Goal: Register for event/course

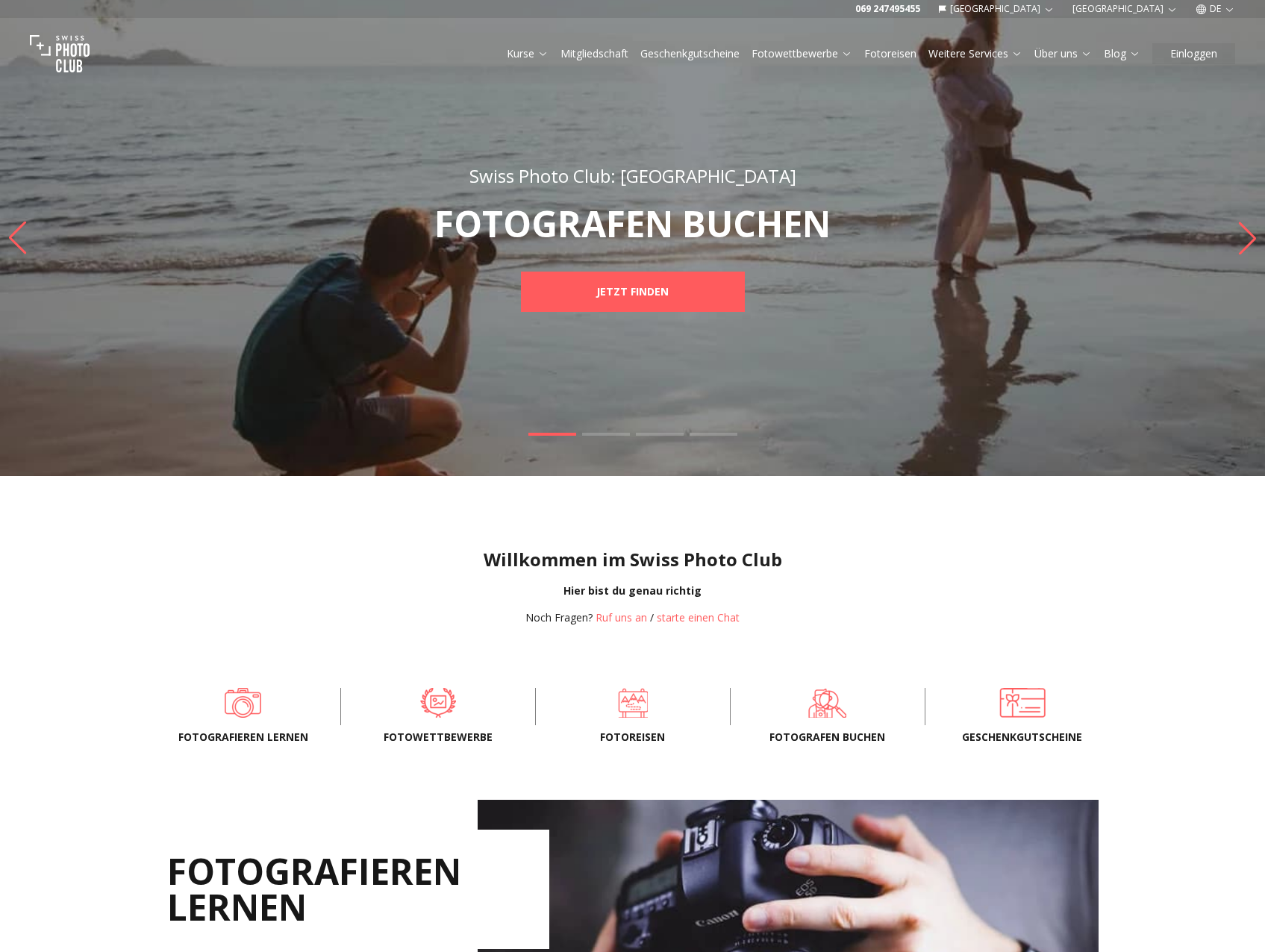
click at [880, 391] on div "Swiss Photo Club: Deutschland FOTOGRAFEN BUCHEN JETZT FINDEN Swiss Photo Club: …" at bounding box center [632, 238] width 1265 height 476
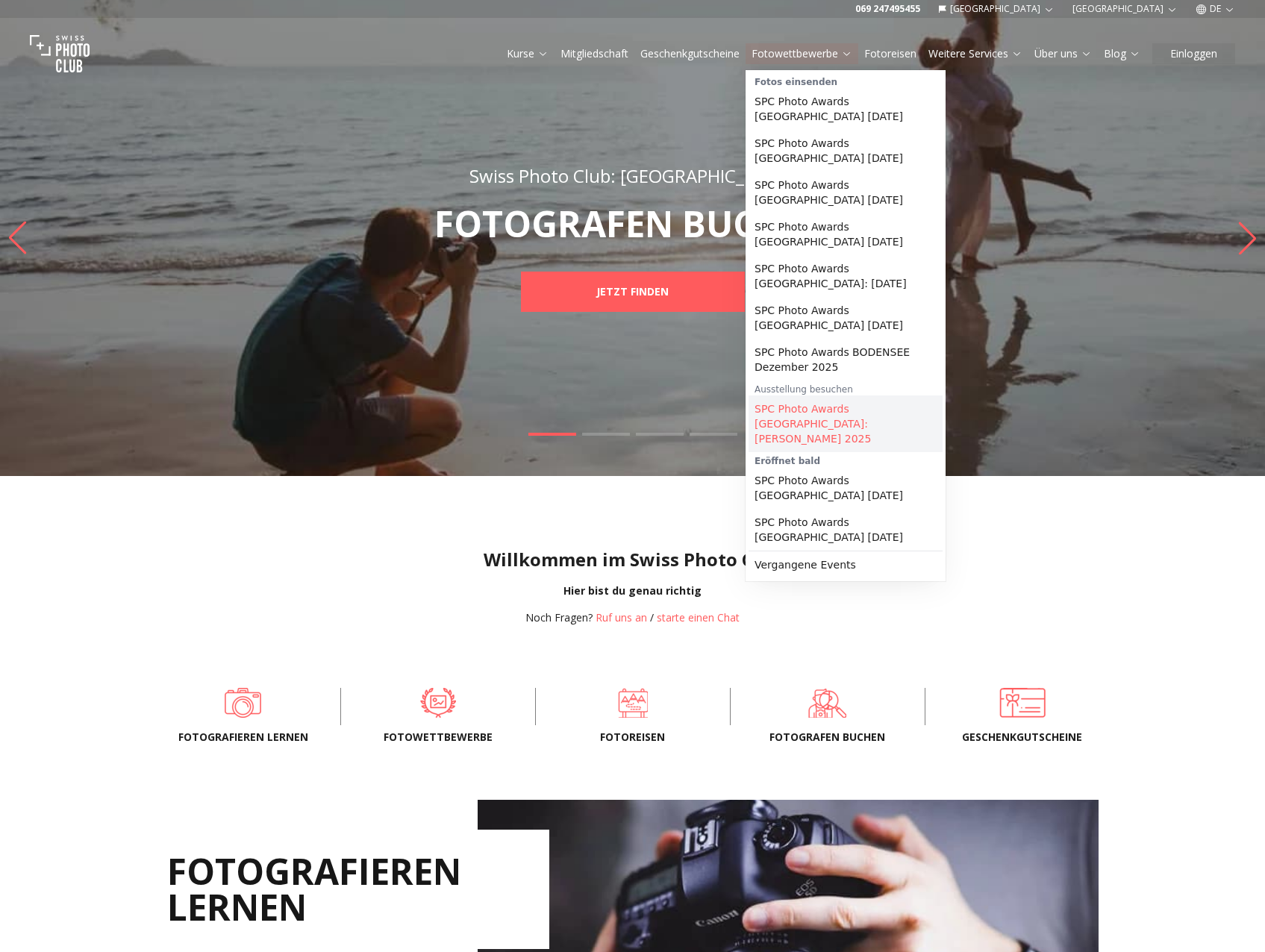
click at [854, 395] on link "SPC Photo Awards [GEOGRAPHIC_DATA]: [PERSON_NAME] 2025" at bounding box center [845, 424] width 194 height 57
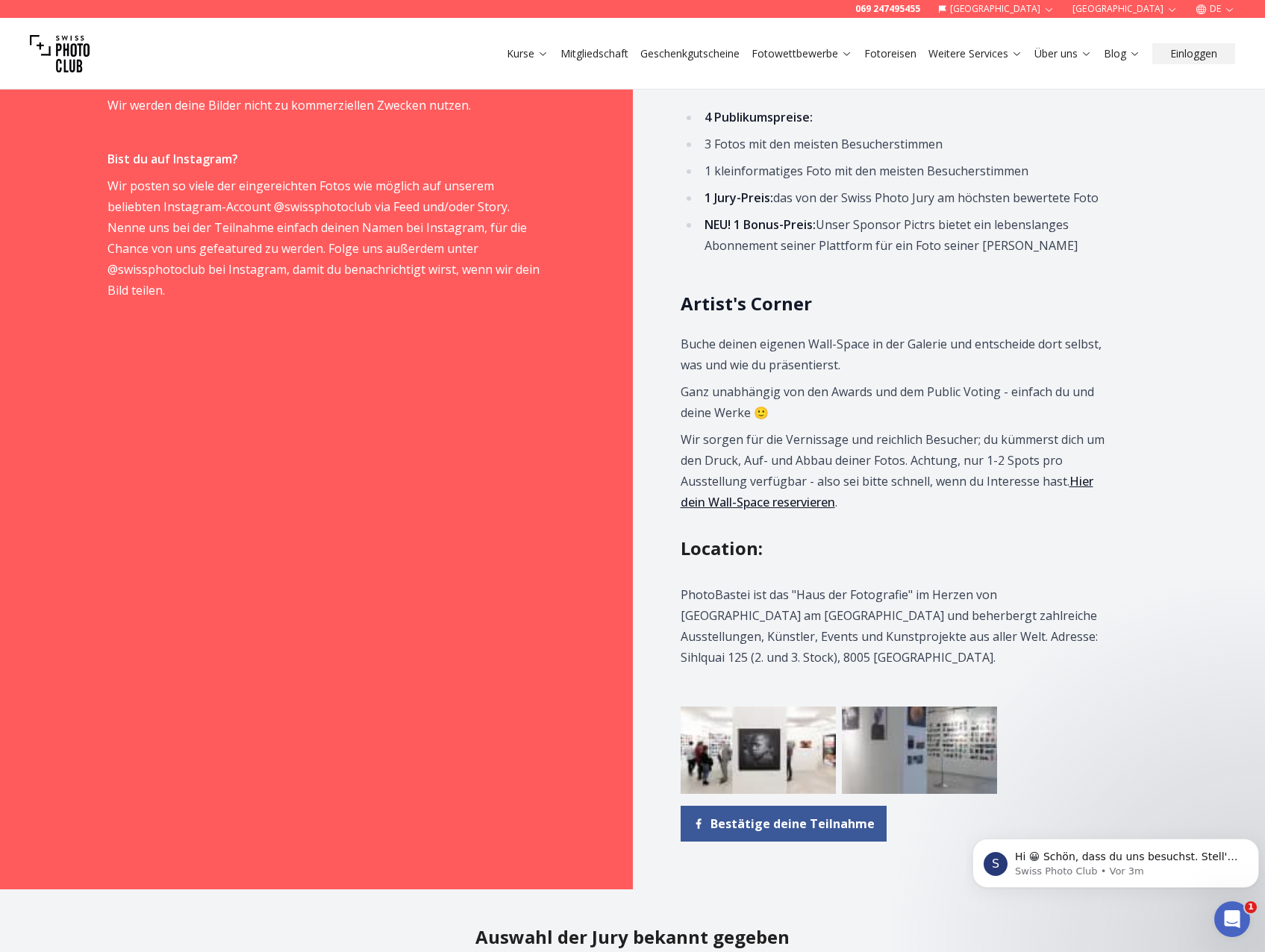
scroll to position [1418, 0]
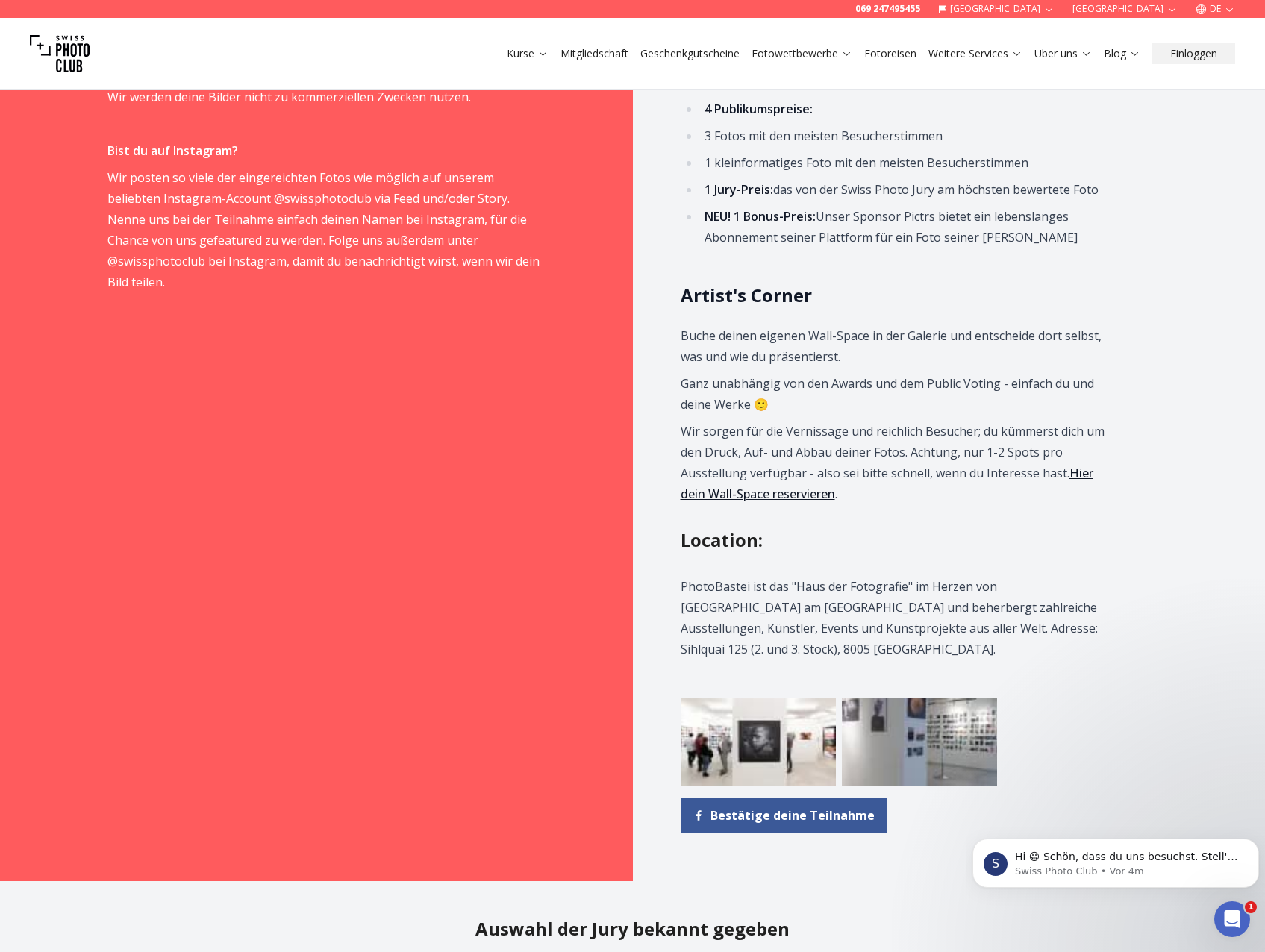
click at [1093, 474] on link "Hier dein Wall-Space reservieren" at bounding box center [887, 484] width 413 height 37
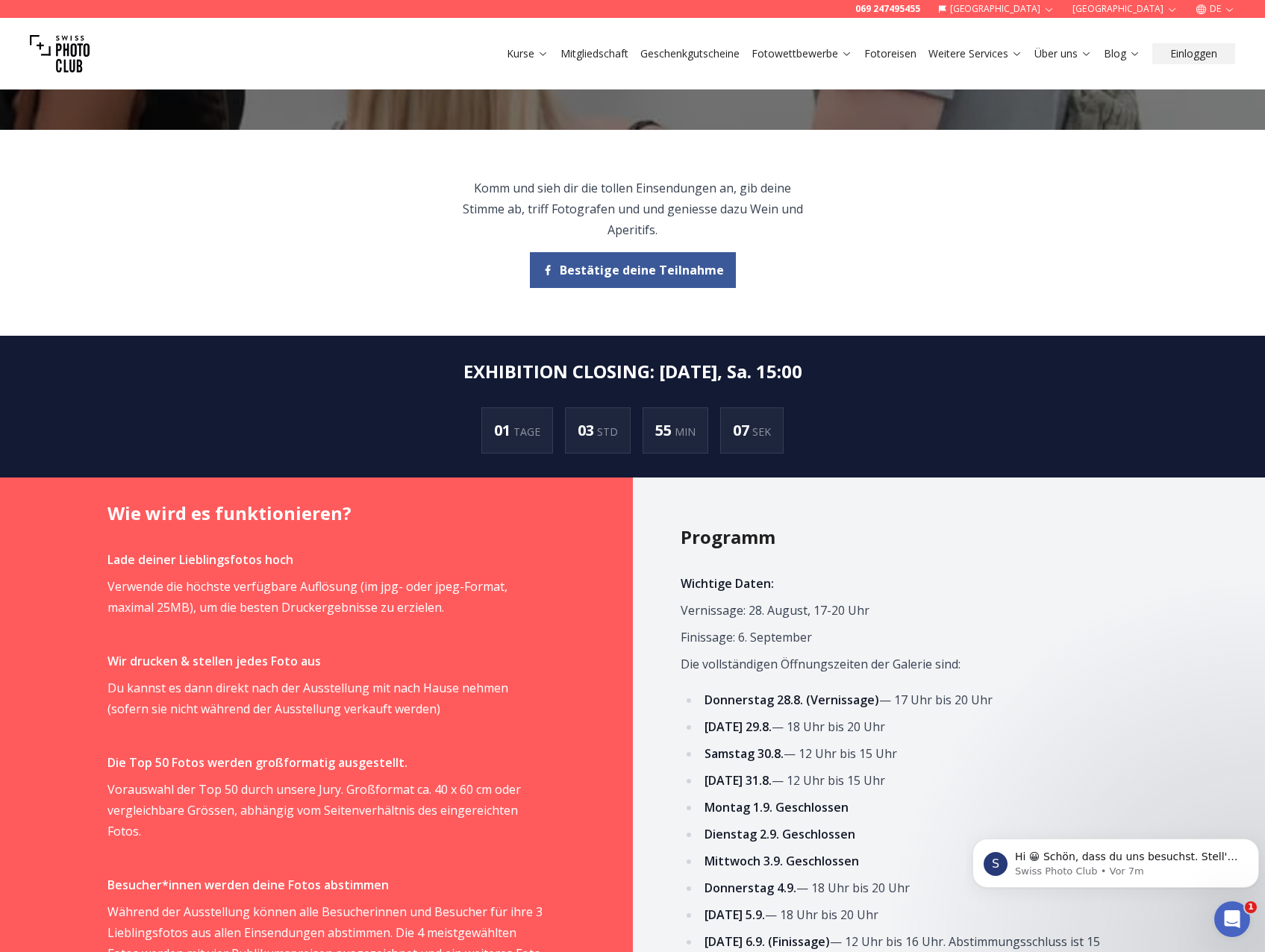
scroll to position [373, 0]
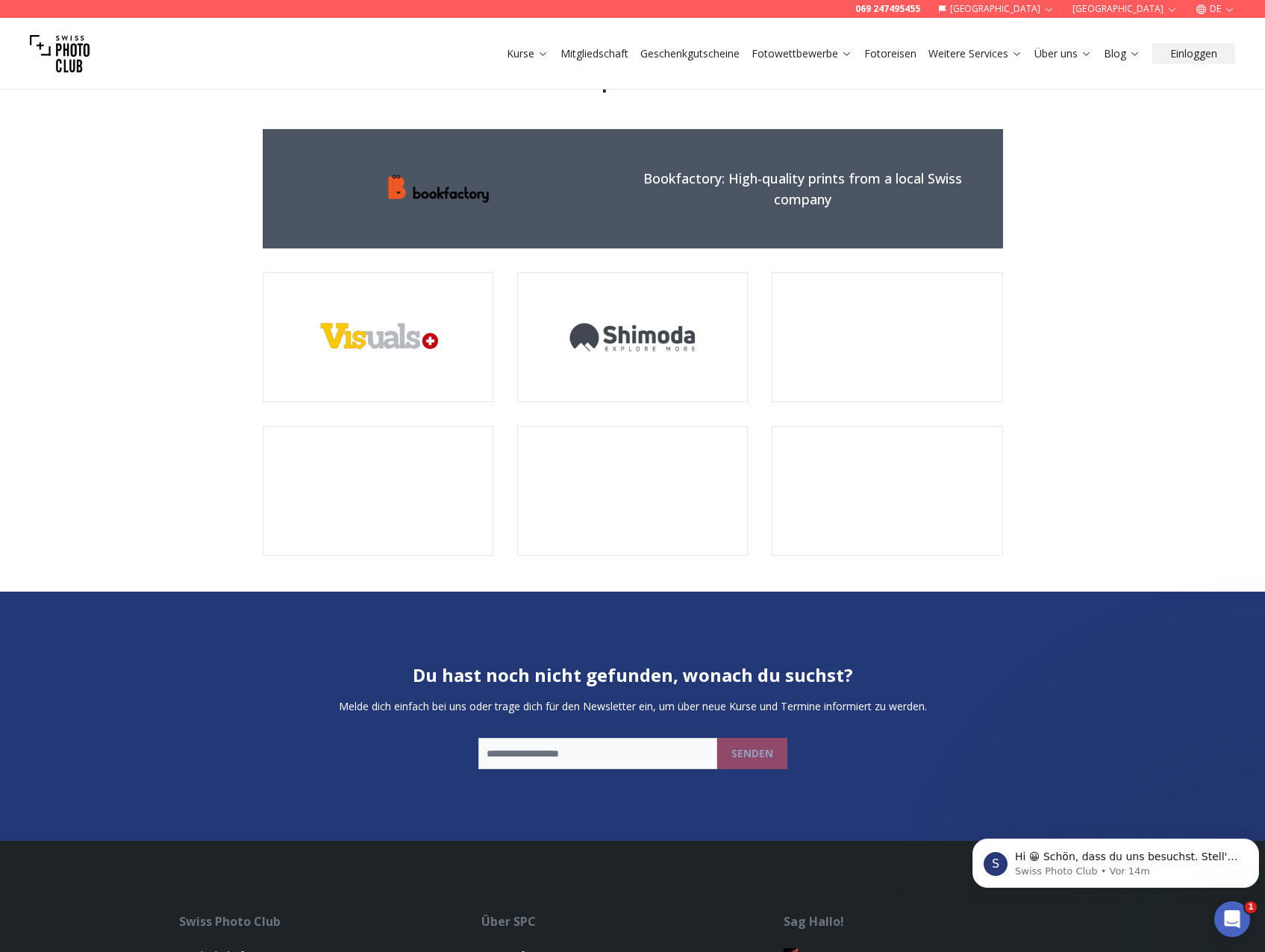
scroll to position [3257, 0]
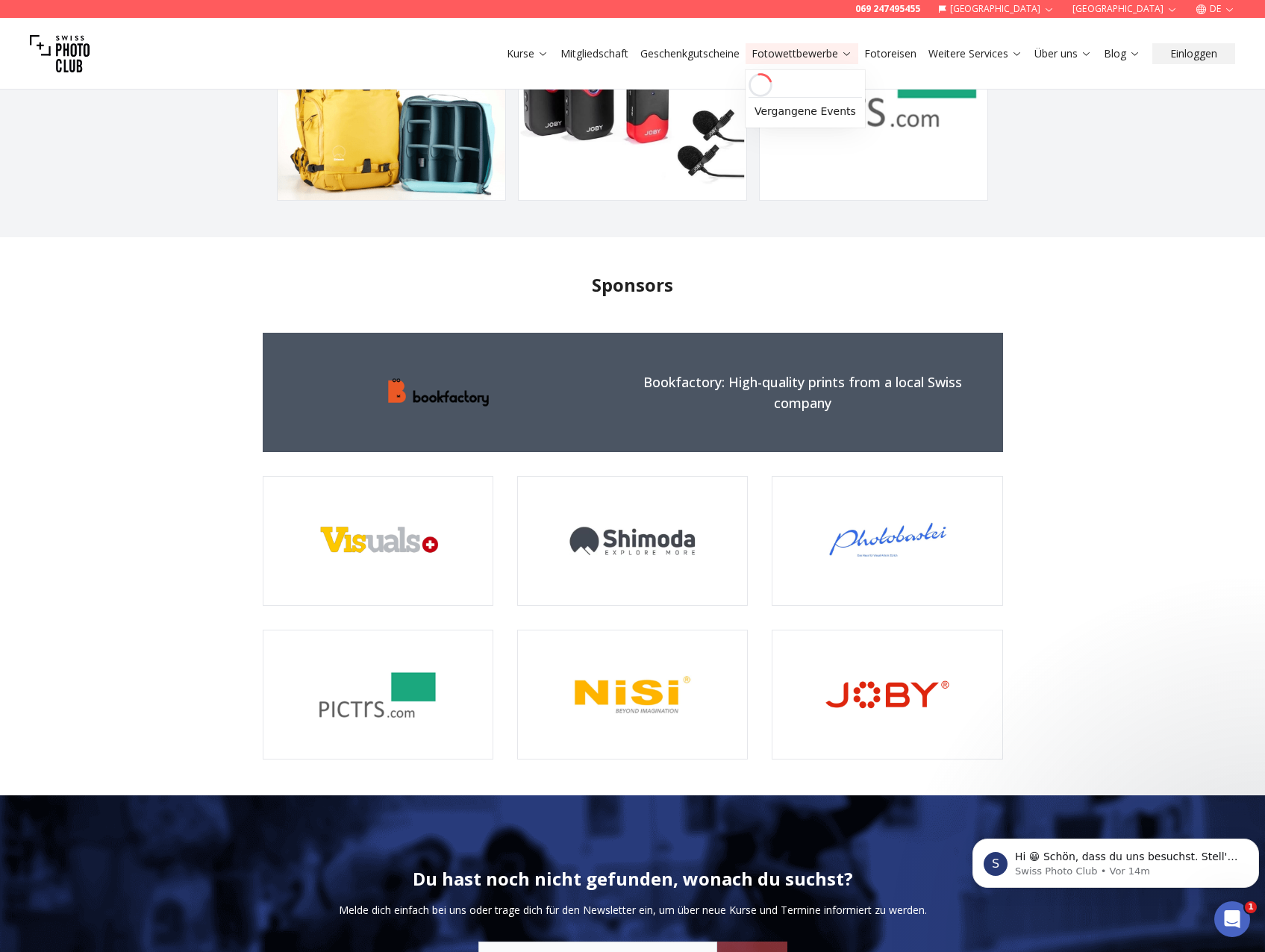
click at [845, 53] on icon at bounding box center [847, 54] width 12 height 12
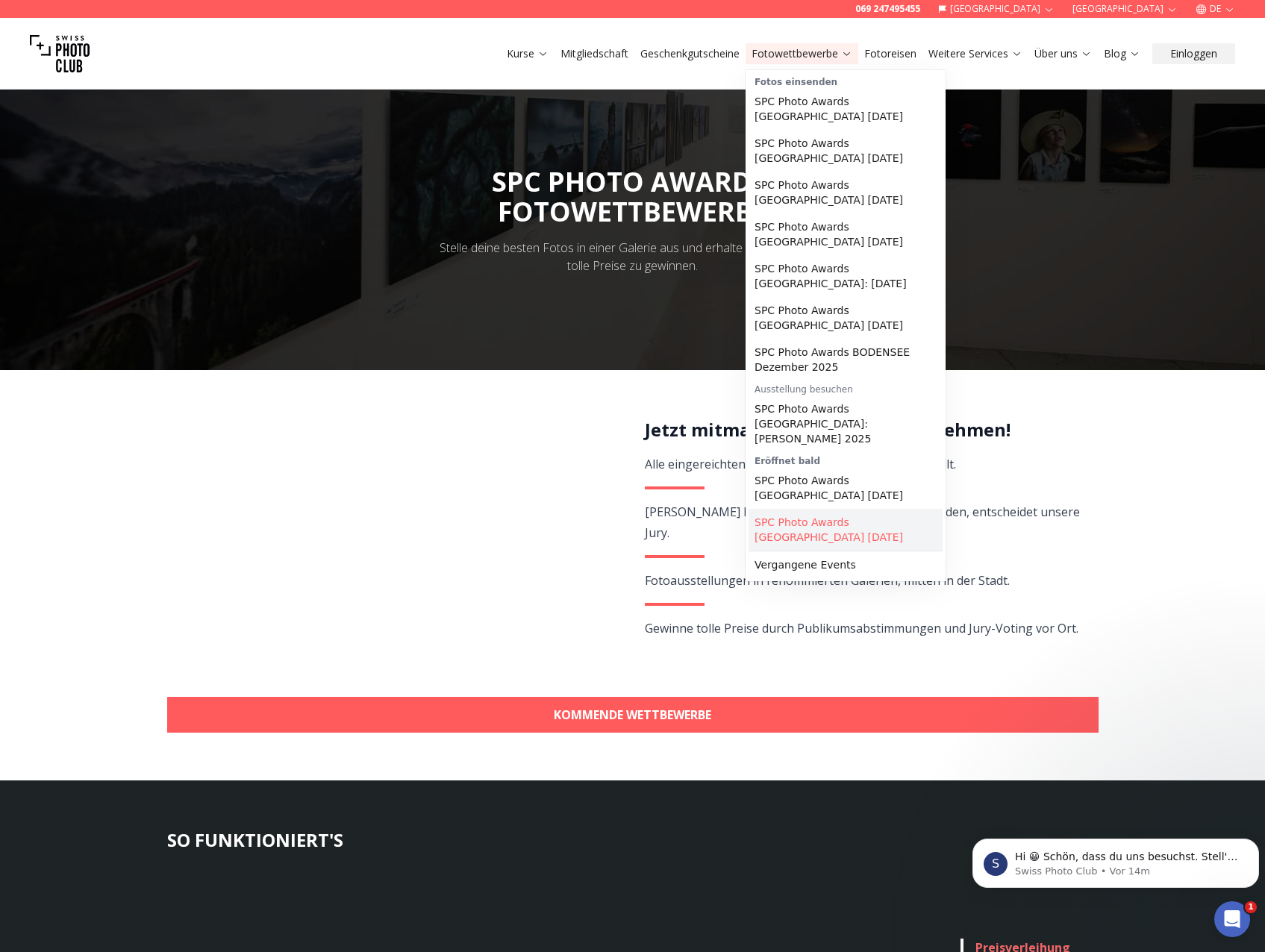
click at [858, 509] on link "SPC Photo Awards LEIPZIG November 2025" at bounding box center [845, 529] width 194 height 42
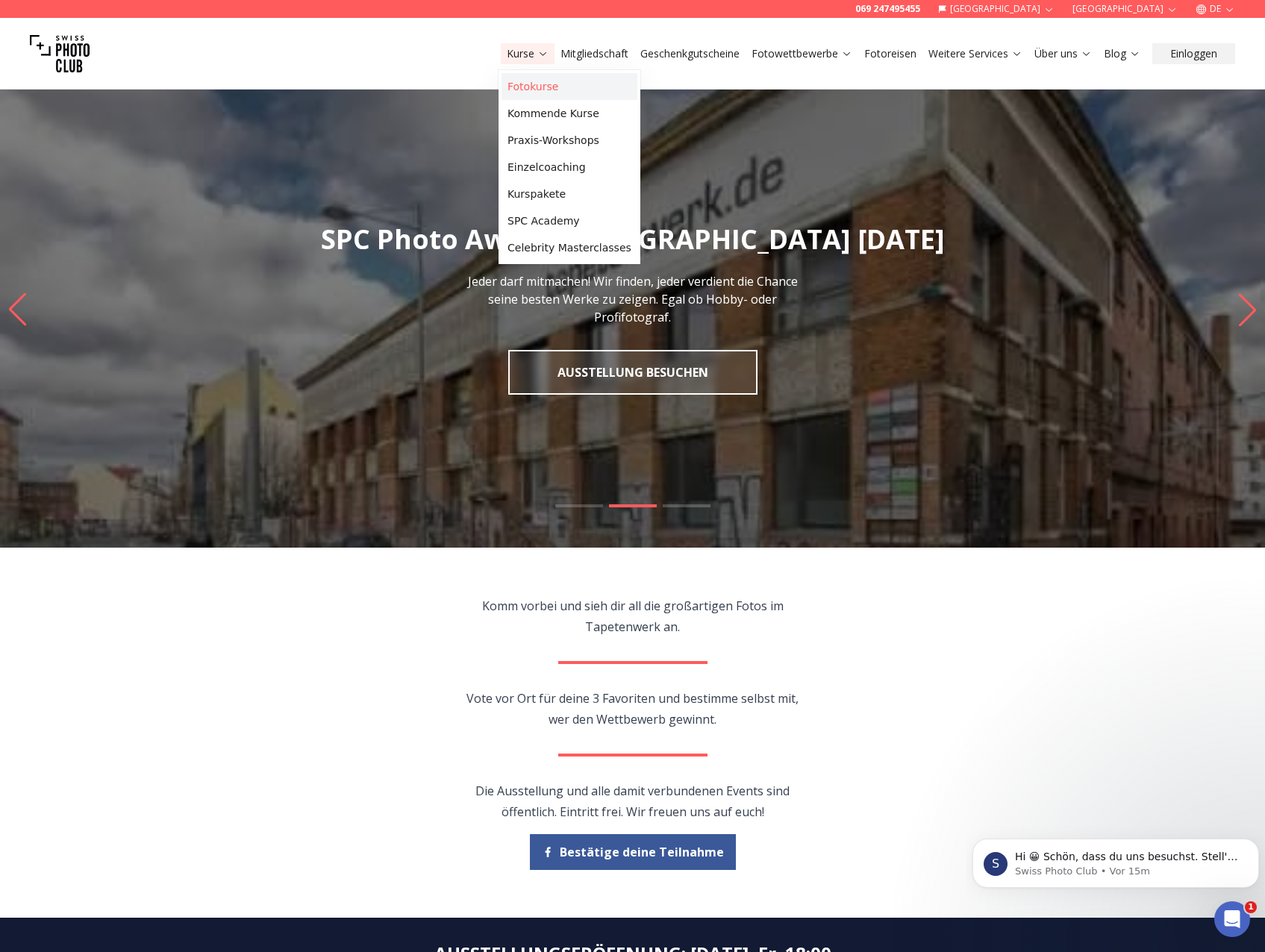
click at [533, 85] on link "Fotokurse" at bounding box center [569, 87] width 136 height 27
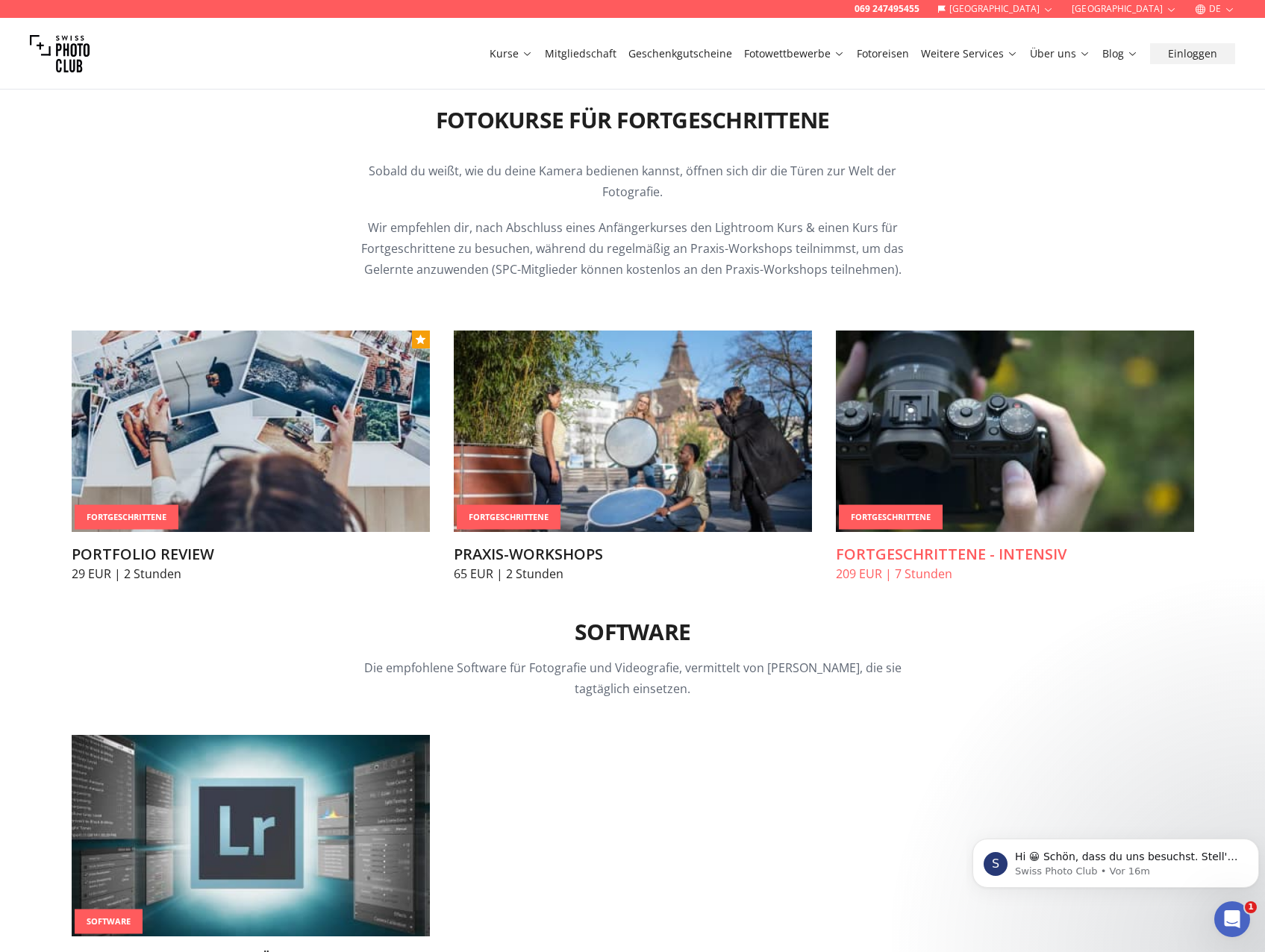
scroll to position [1866, 0]
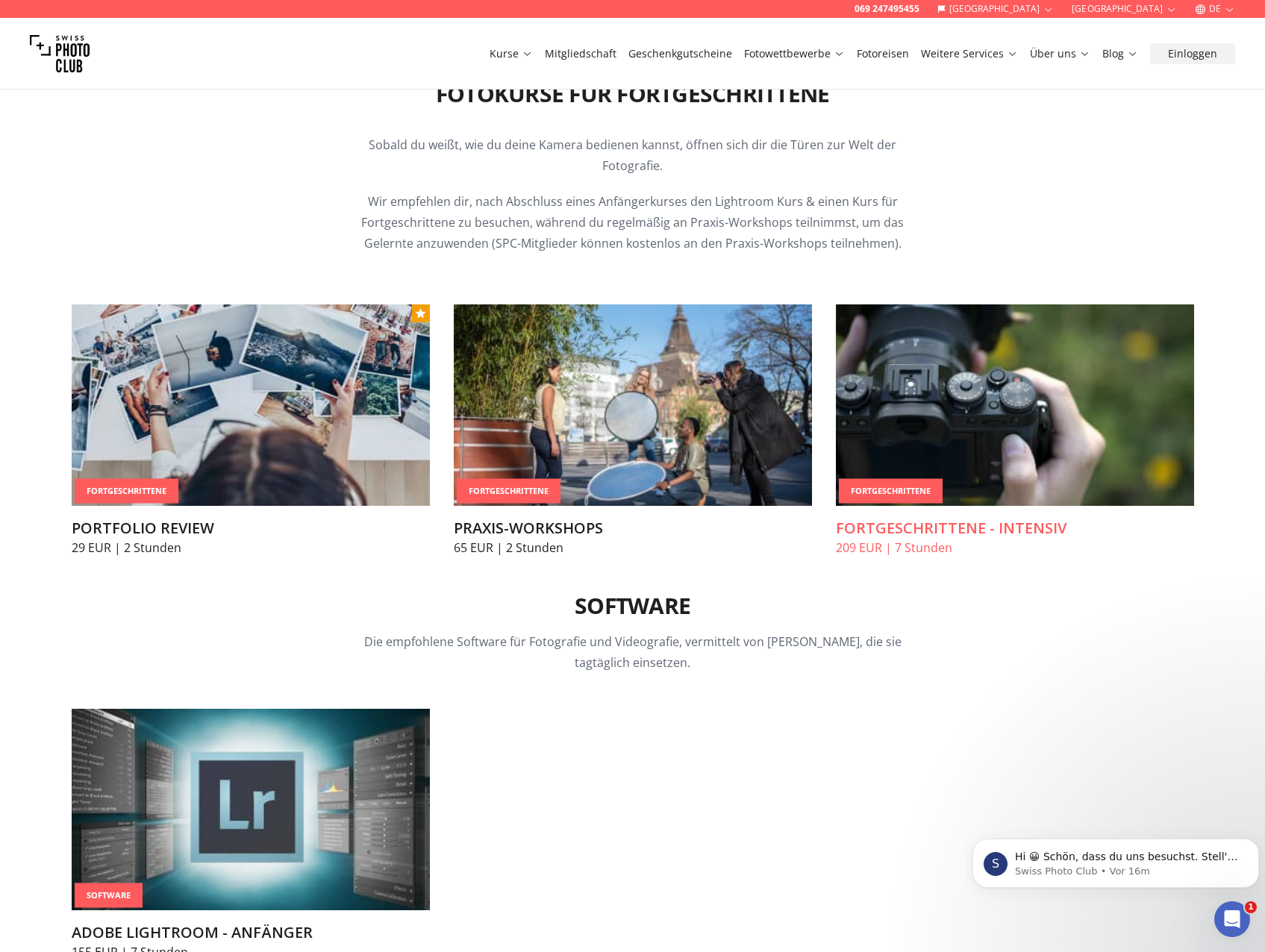
click at [946, 445] on img at bounding box center [1015, 405] width 359 height 202
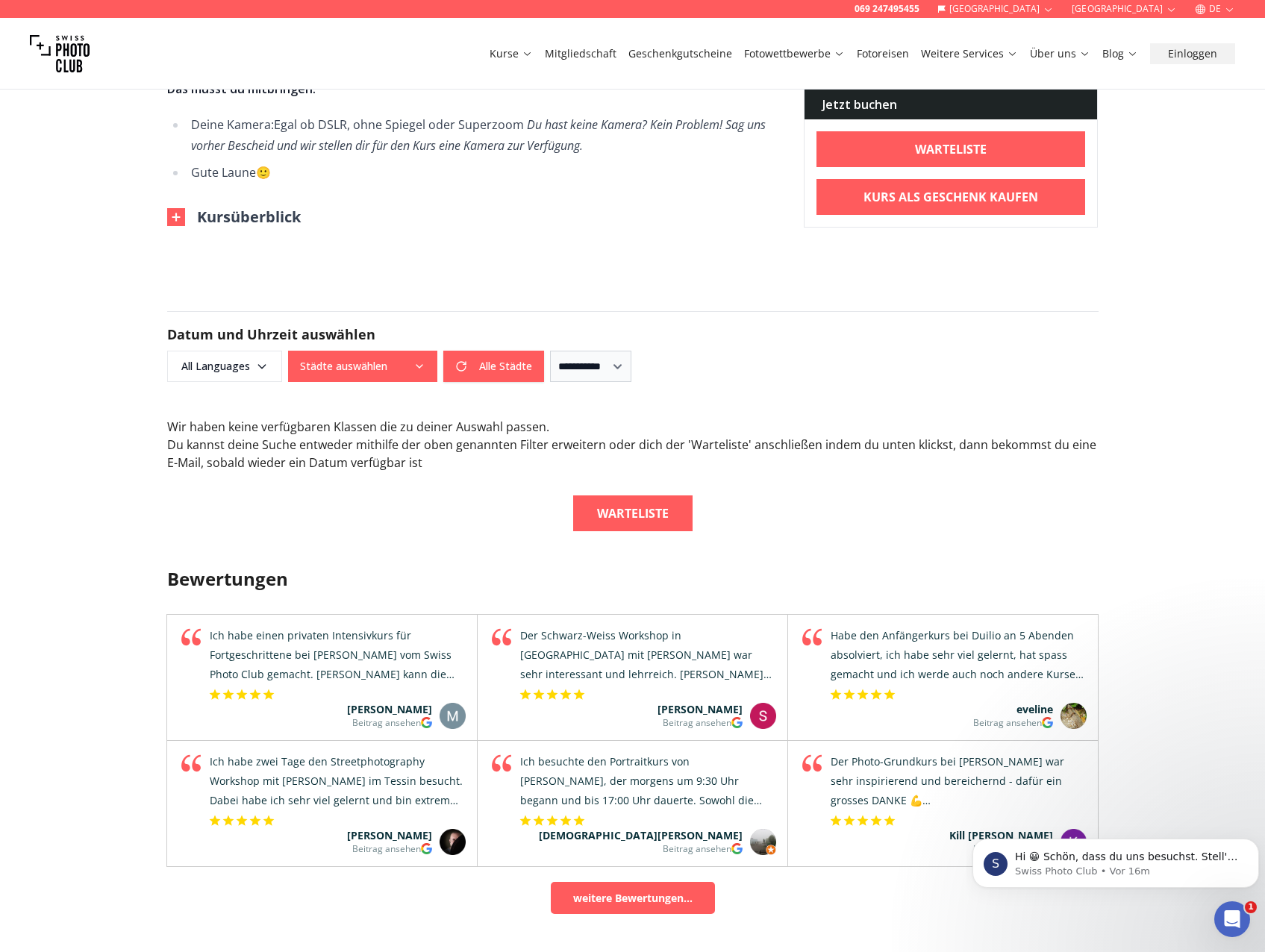
scroll to position [896, 0]
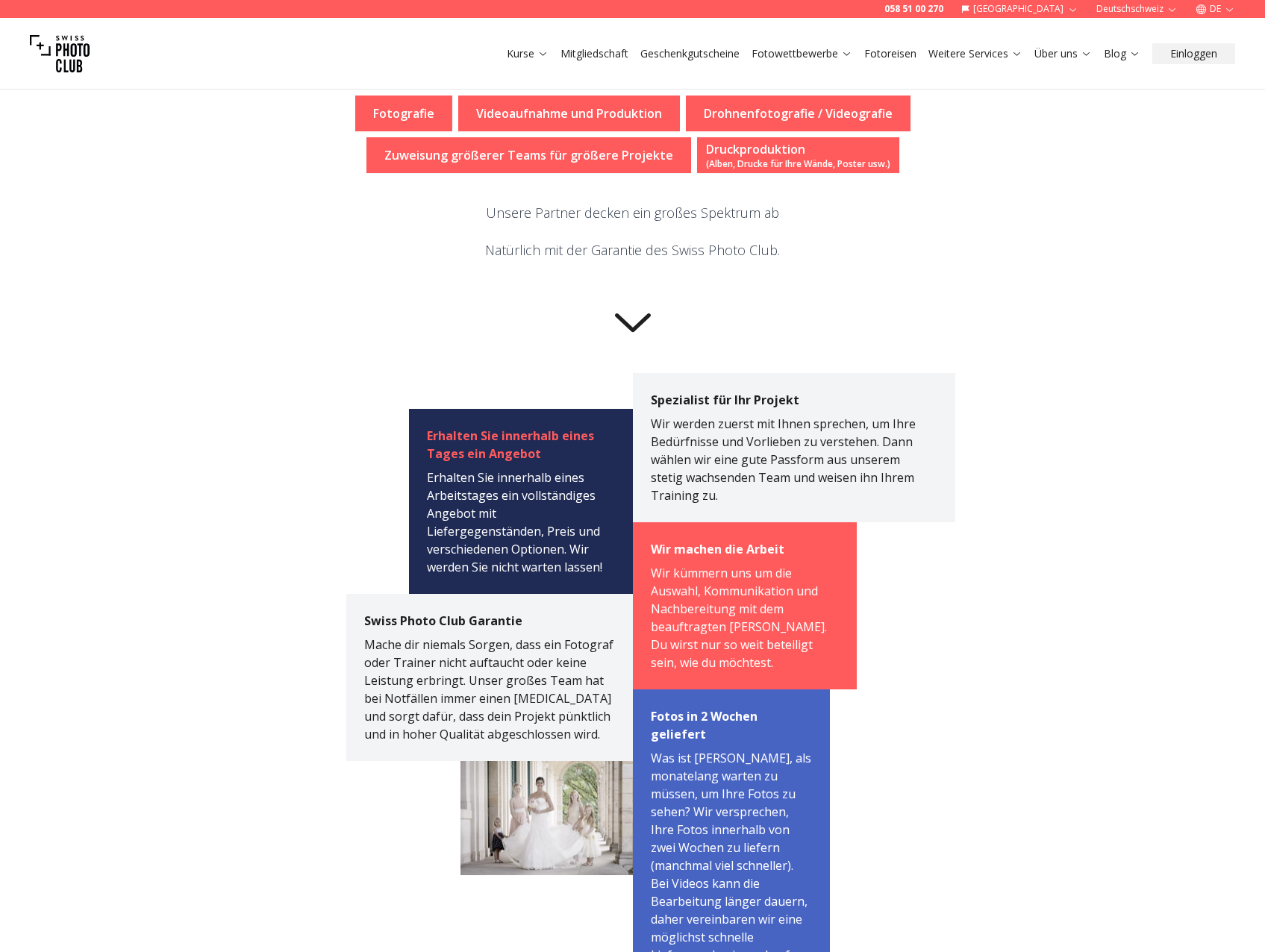
scroll to position [373, 0]
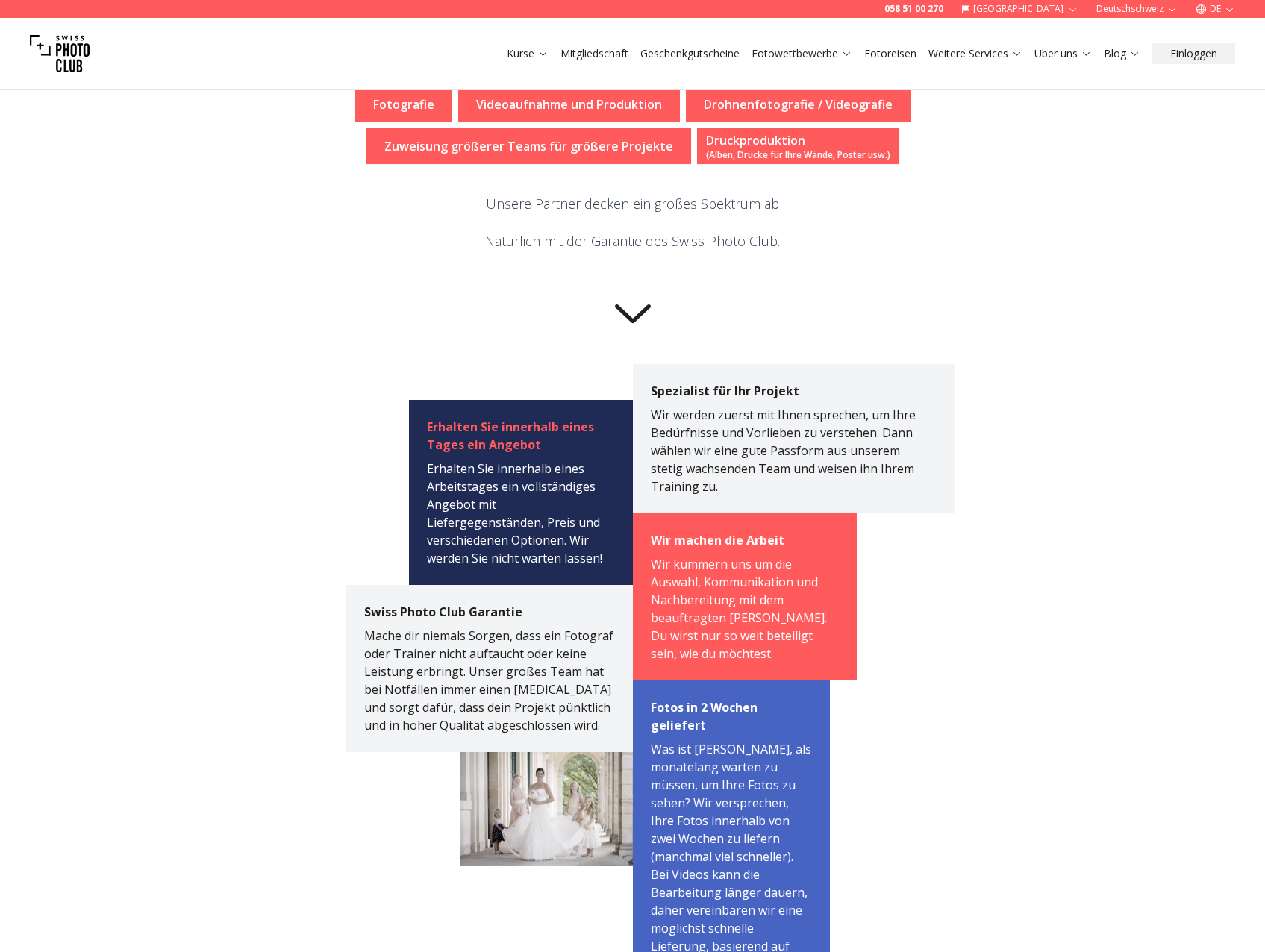
click at [404, 112] on p "Fotografie" at bounding box center [403, 104] width 62 height 18
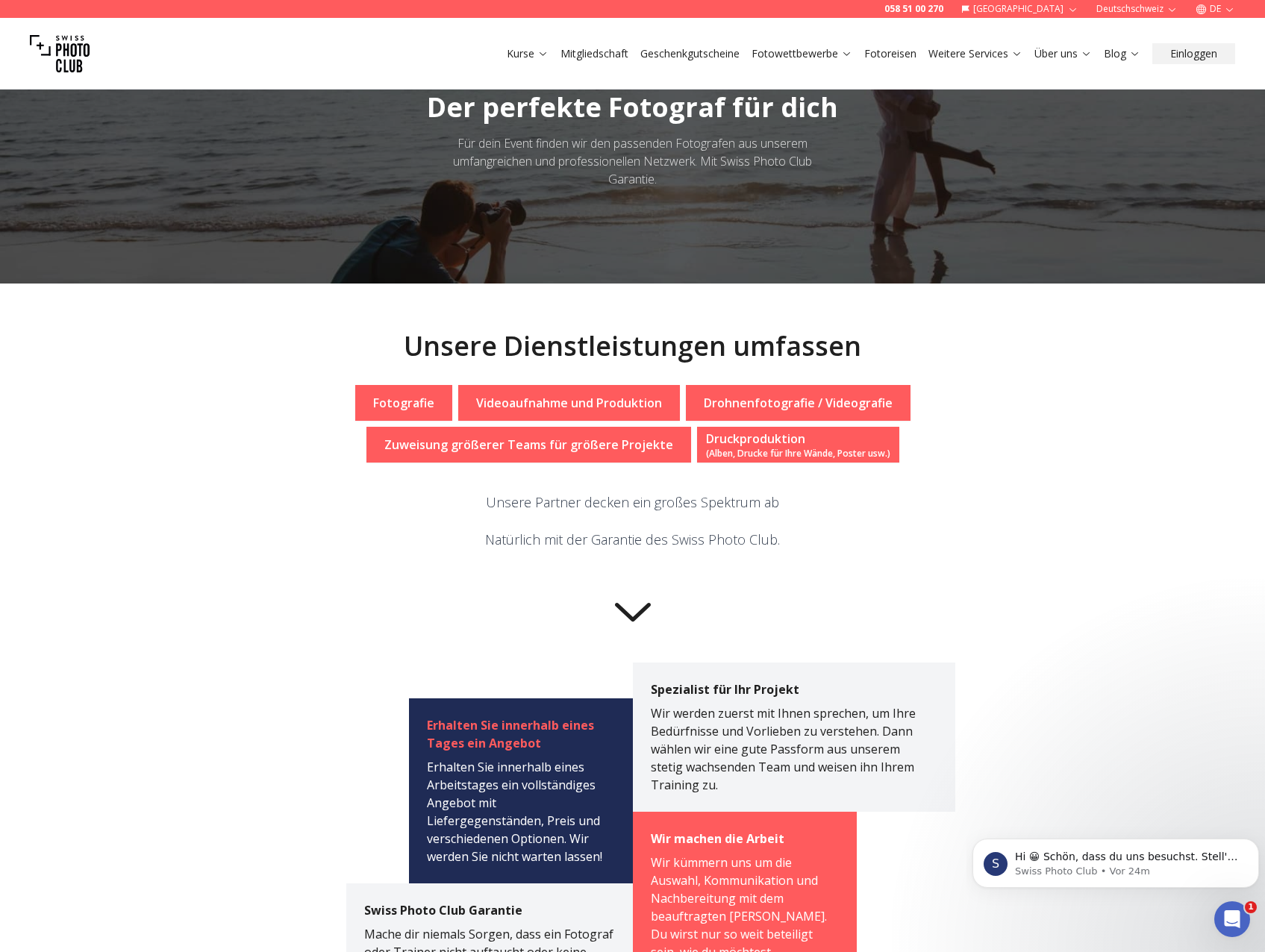
scroll to position [0, 0]
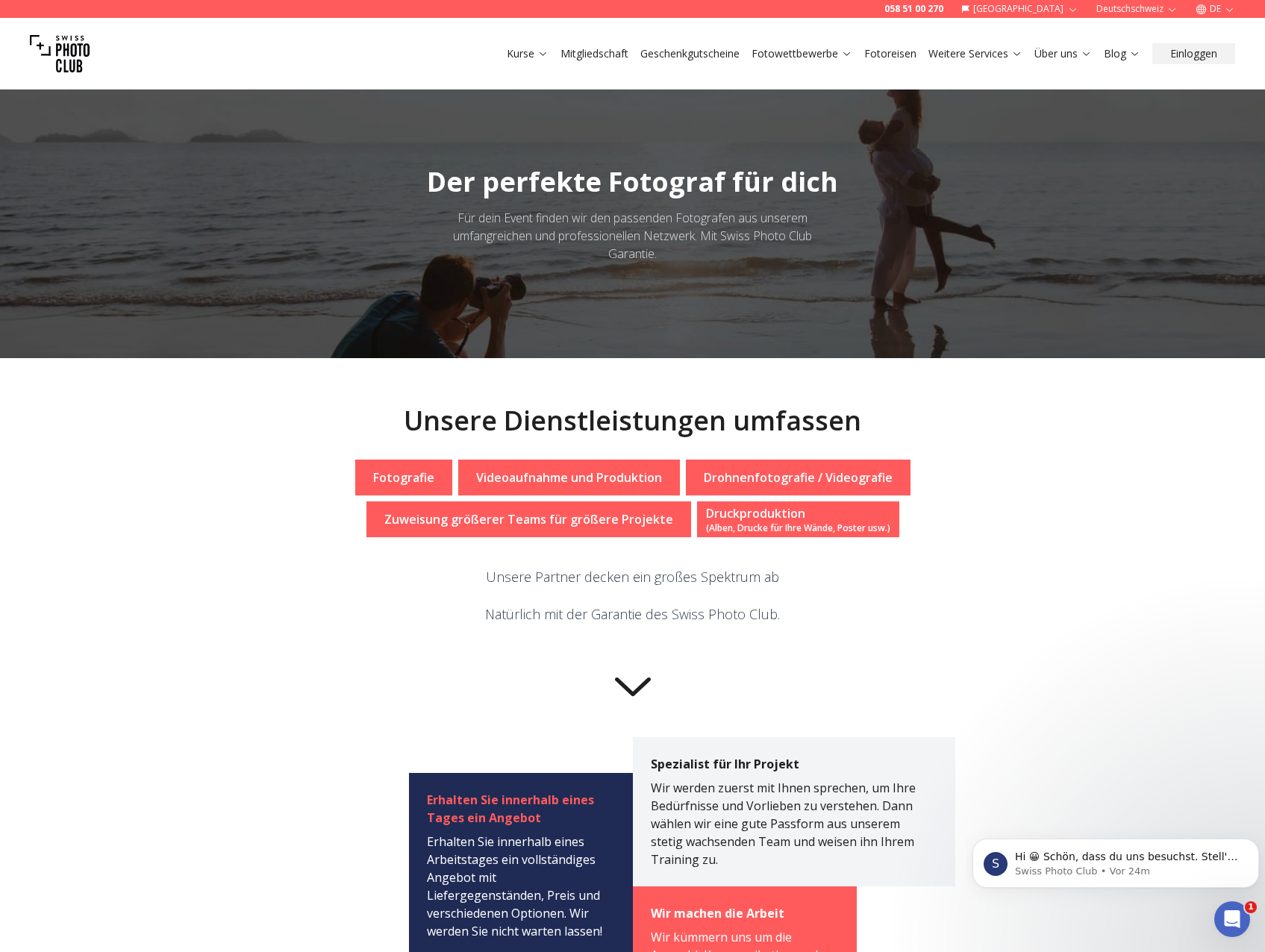
click at [413, 475] on p "Fotografie" at bounding box center [403, 477] width 62 height 18
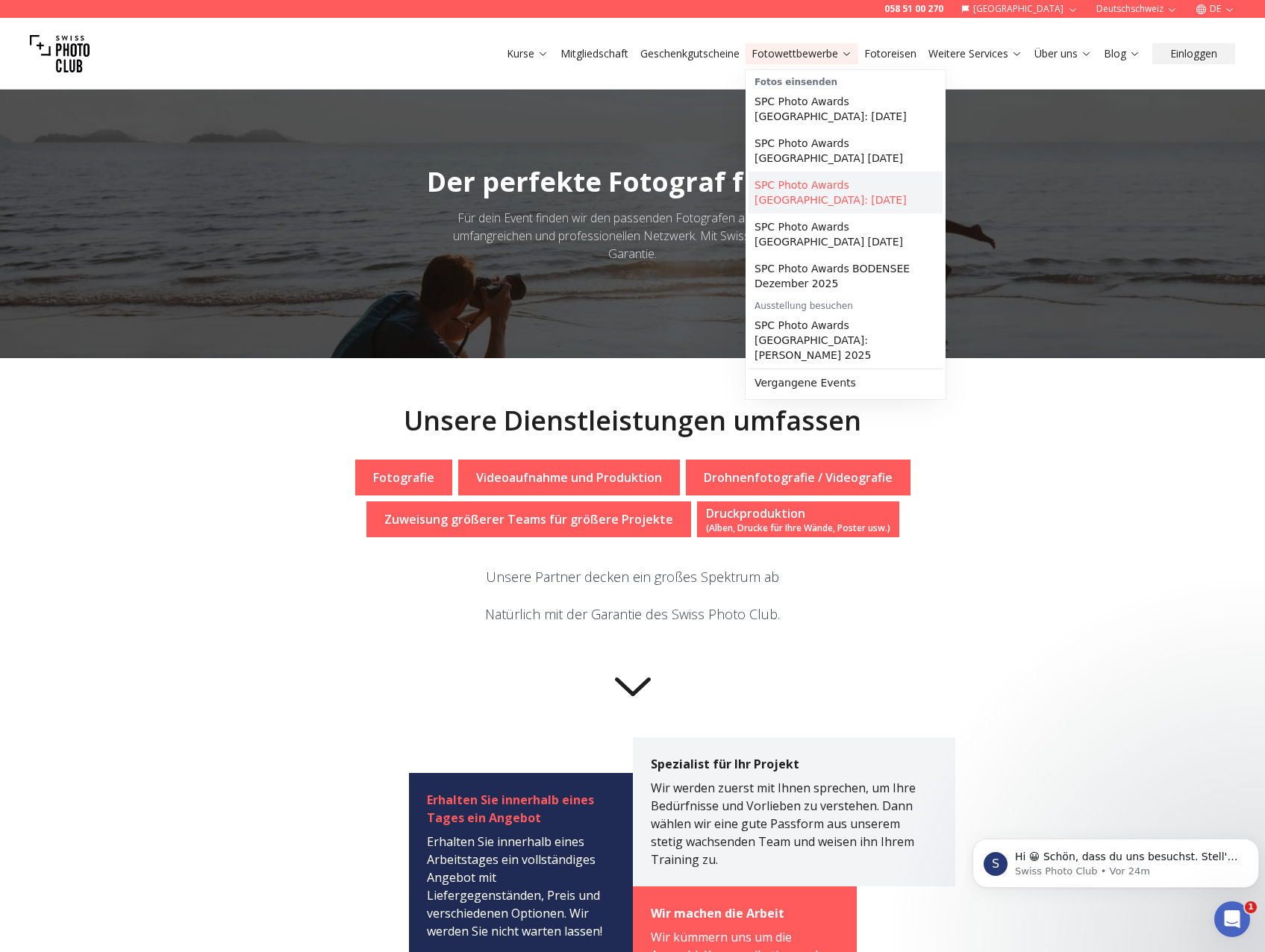
click at [836, 172] on link "SPC Photo Awards [GEOGRAPHIC_DATA]: [DATE]" at bounding box center [845, 192] width 194 height 42
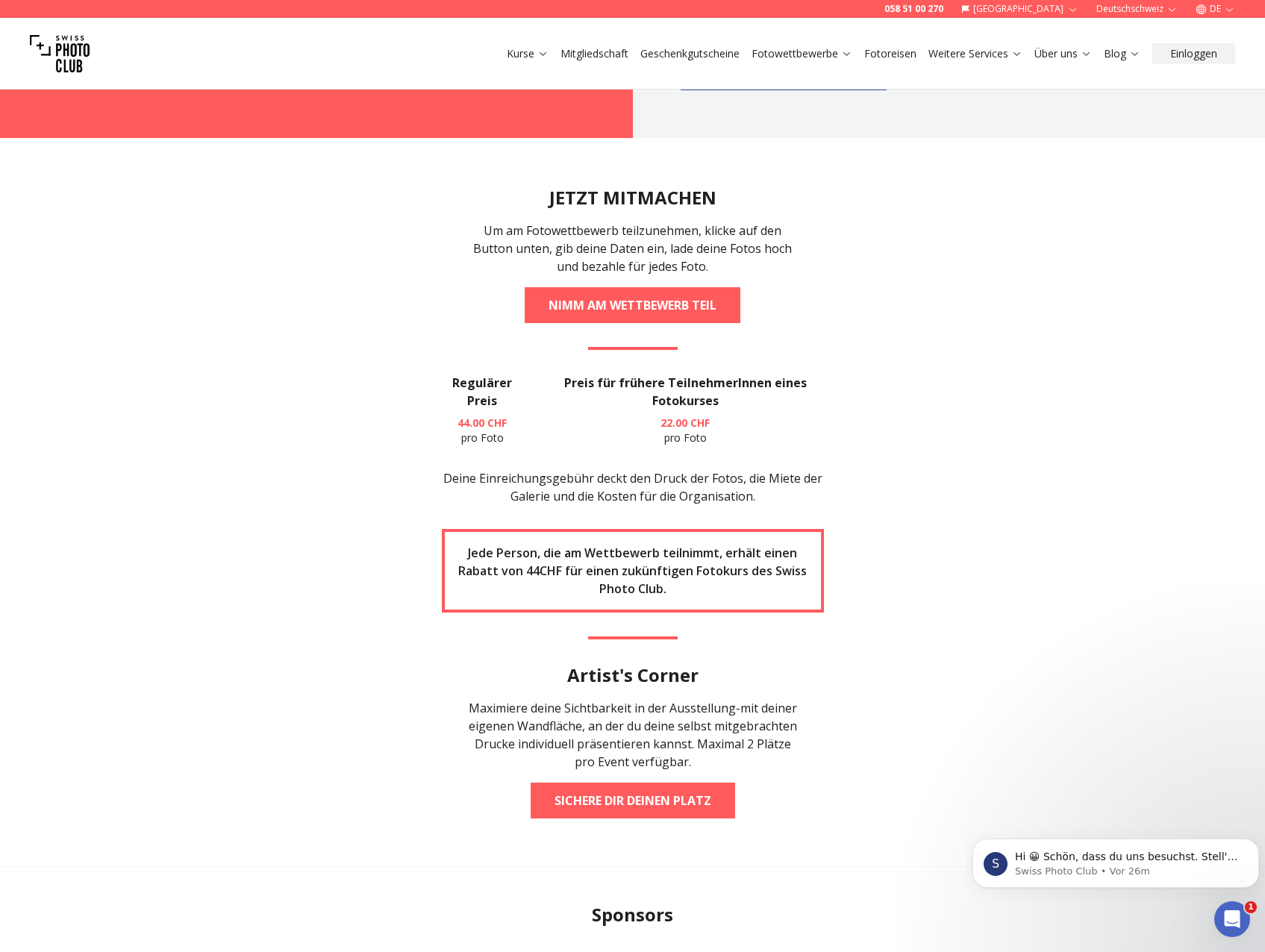
scroll to position [2015, 0]
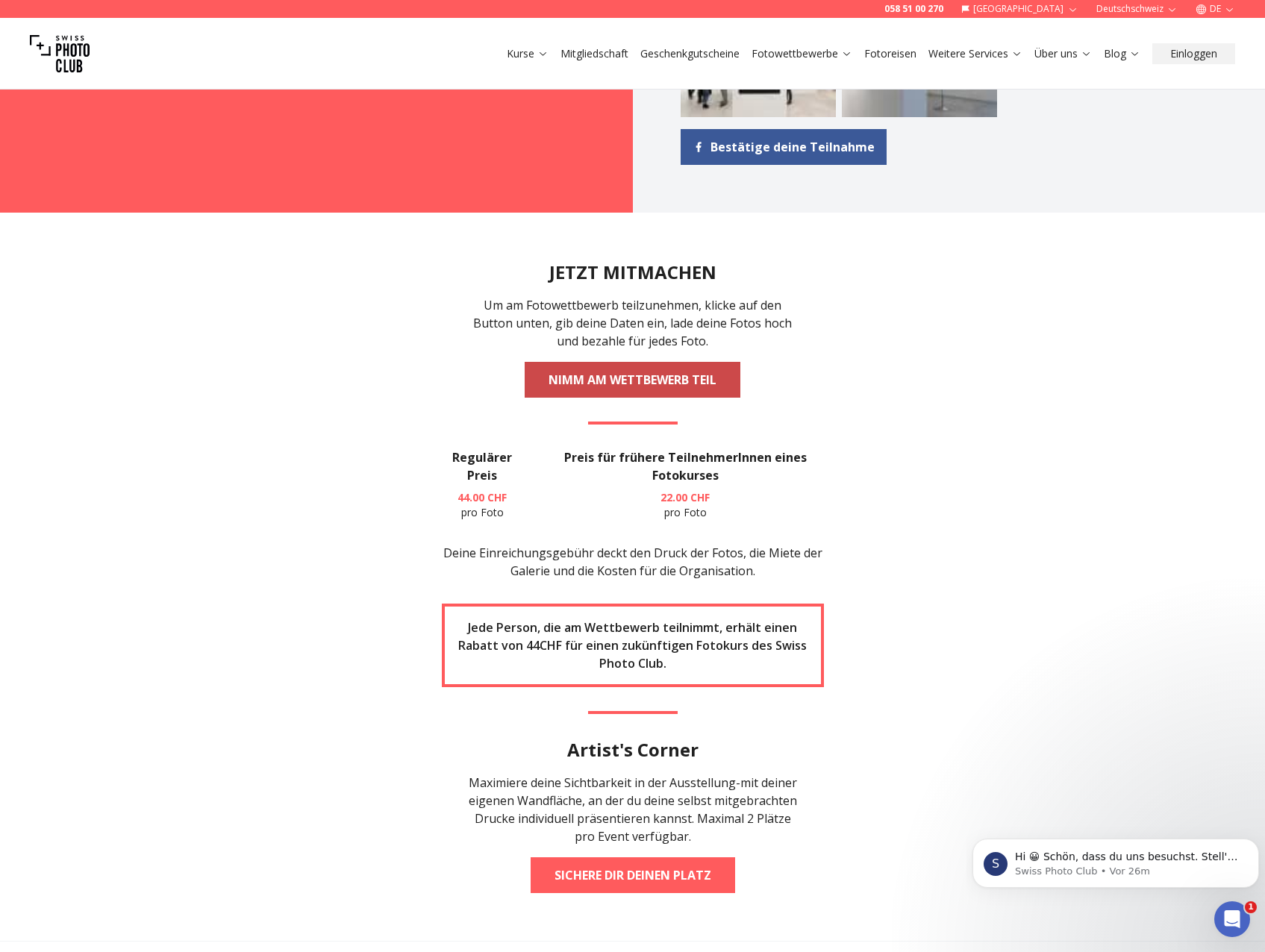
click at [637, 362] on link "NIMM AM WETTBEWERB TEIL" at bounding box center [632, 380] width 216 height 36
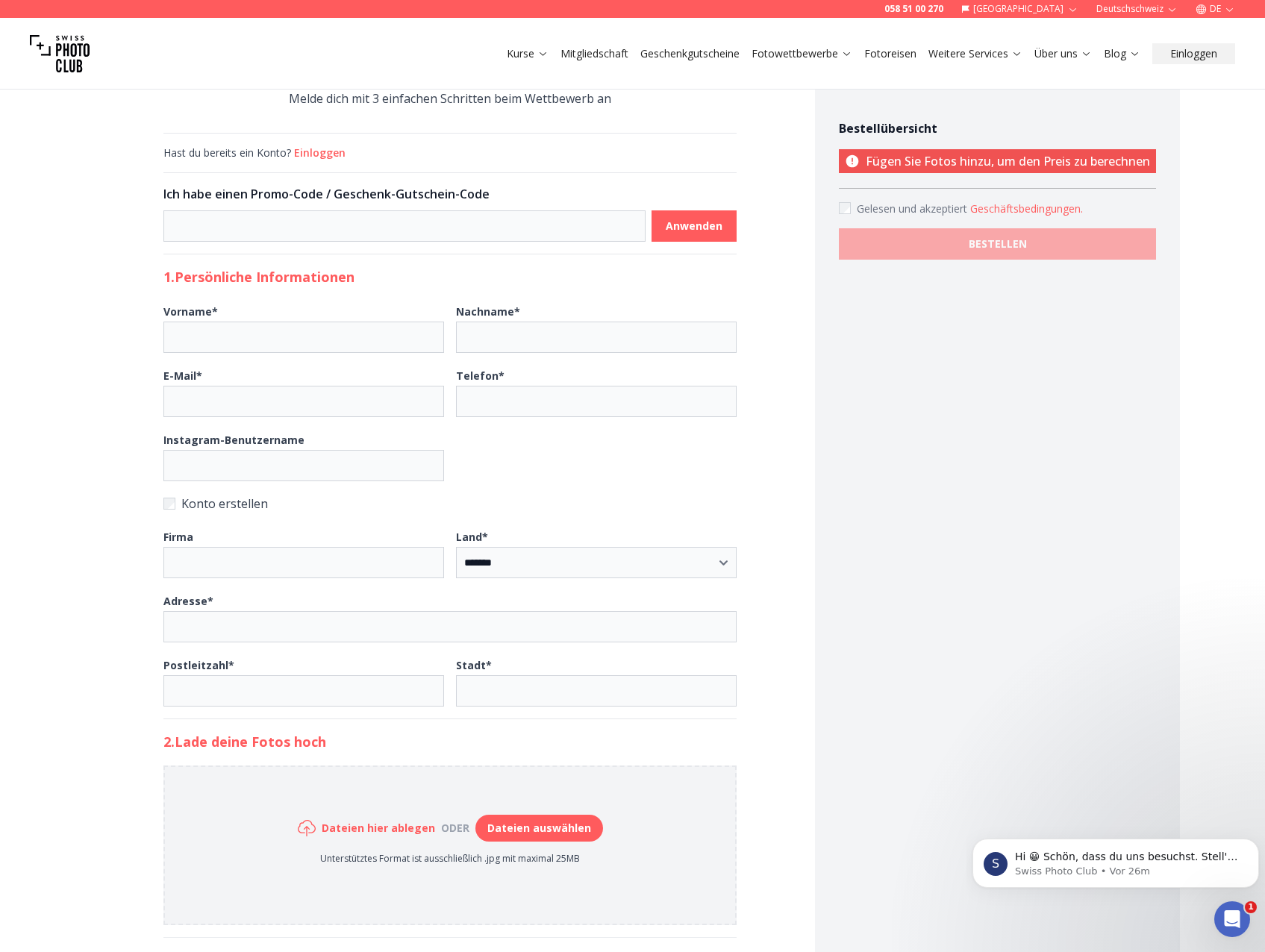
scroll to position [75, 0]
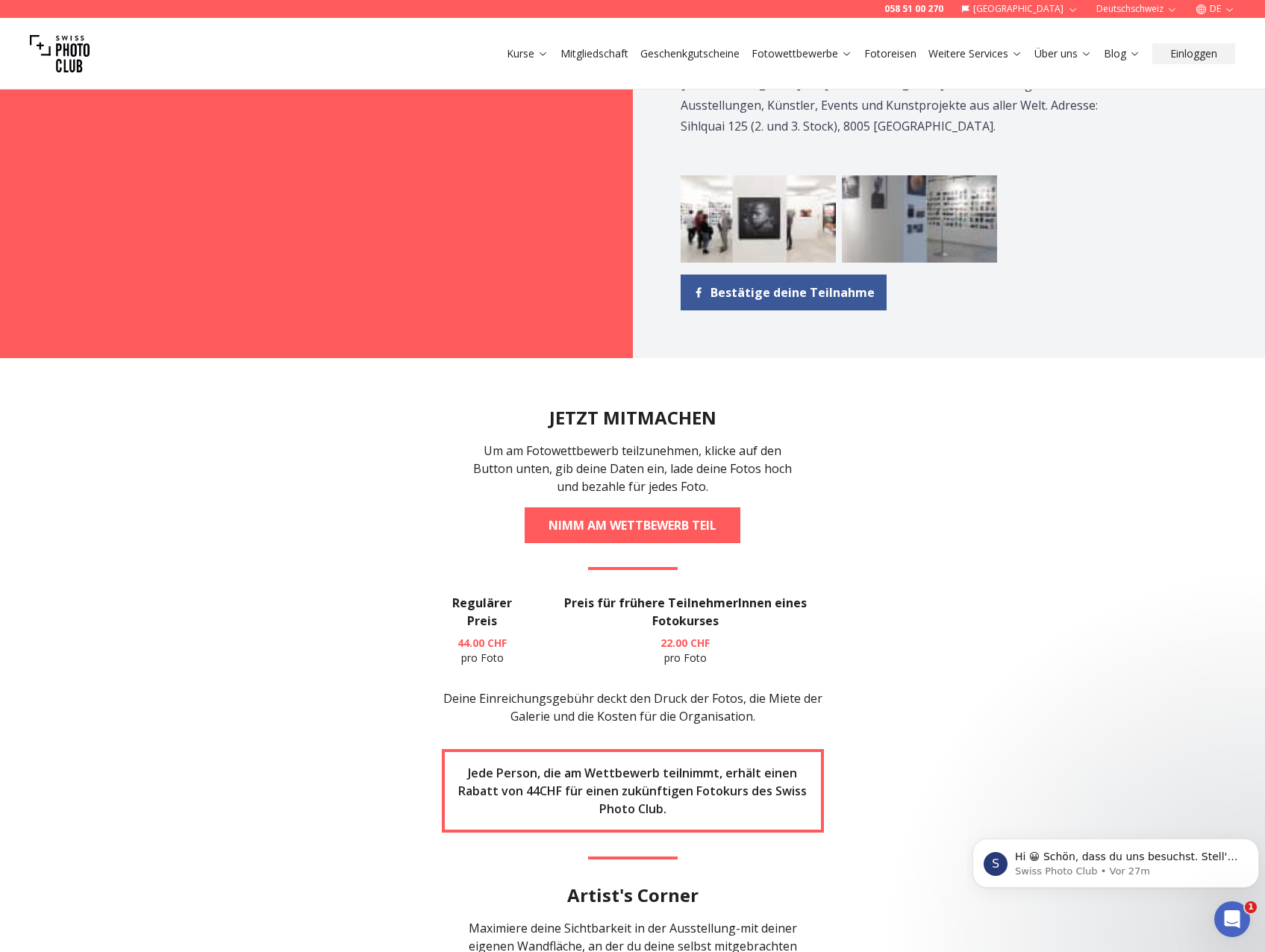
scroll to position [1866, 0]
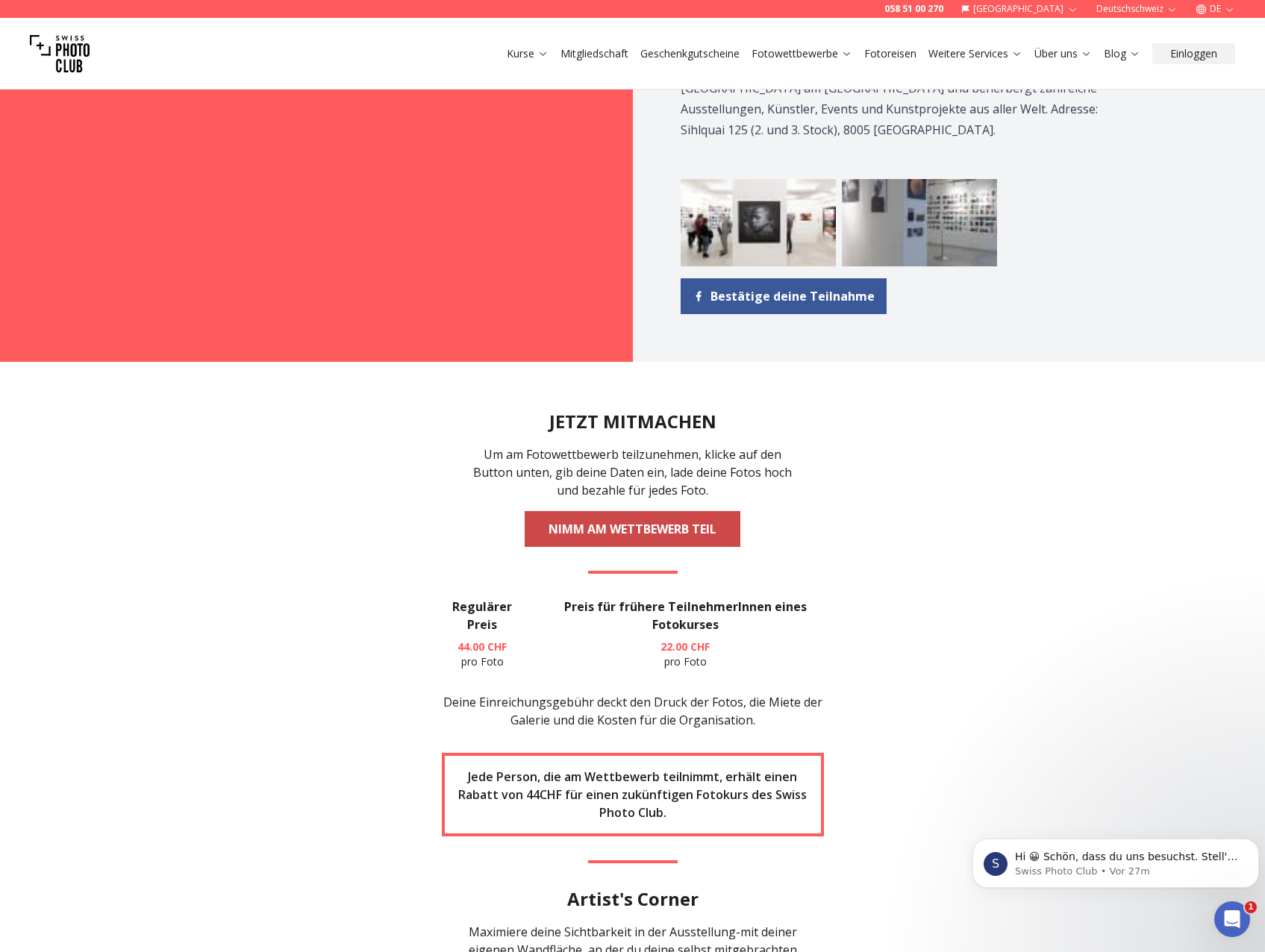
click at [629, 511] on link "NIMM AM WETTBEWERB TEIL" at bounding box center [632, 529] width 216 height 36
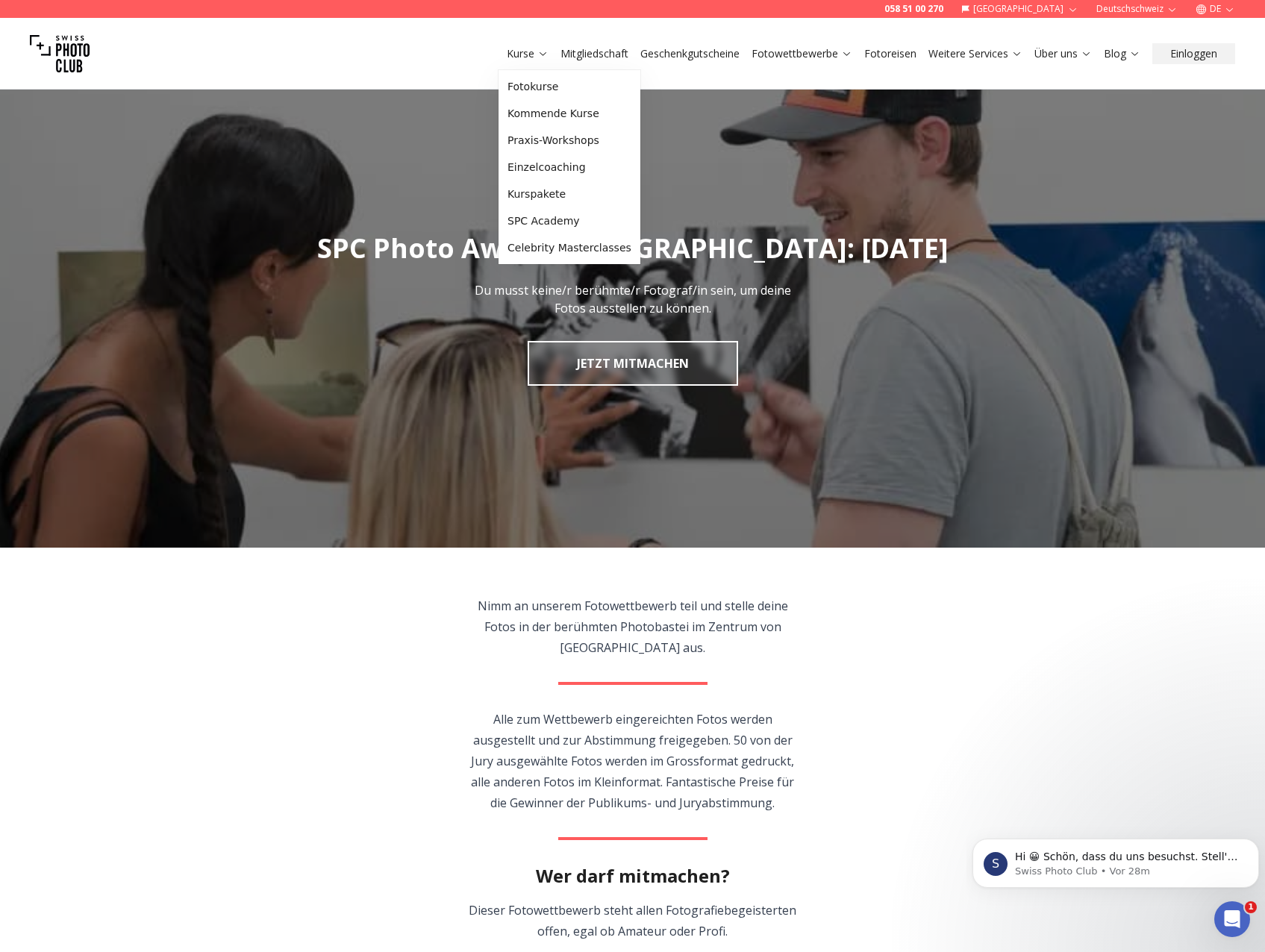
click at [534, 53] on link "Kurse" at bounding box center [527, 54] width 42 height 15
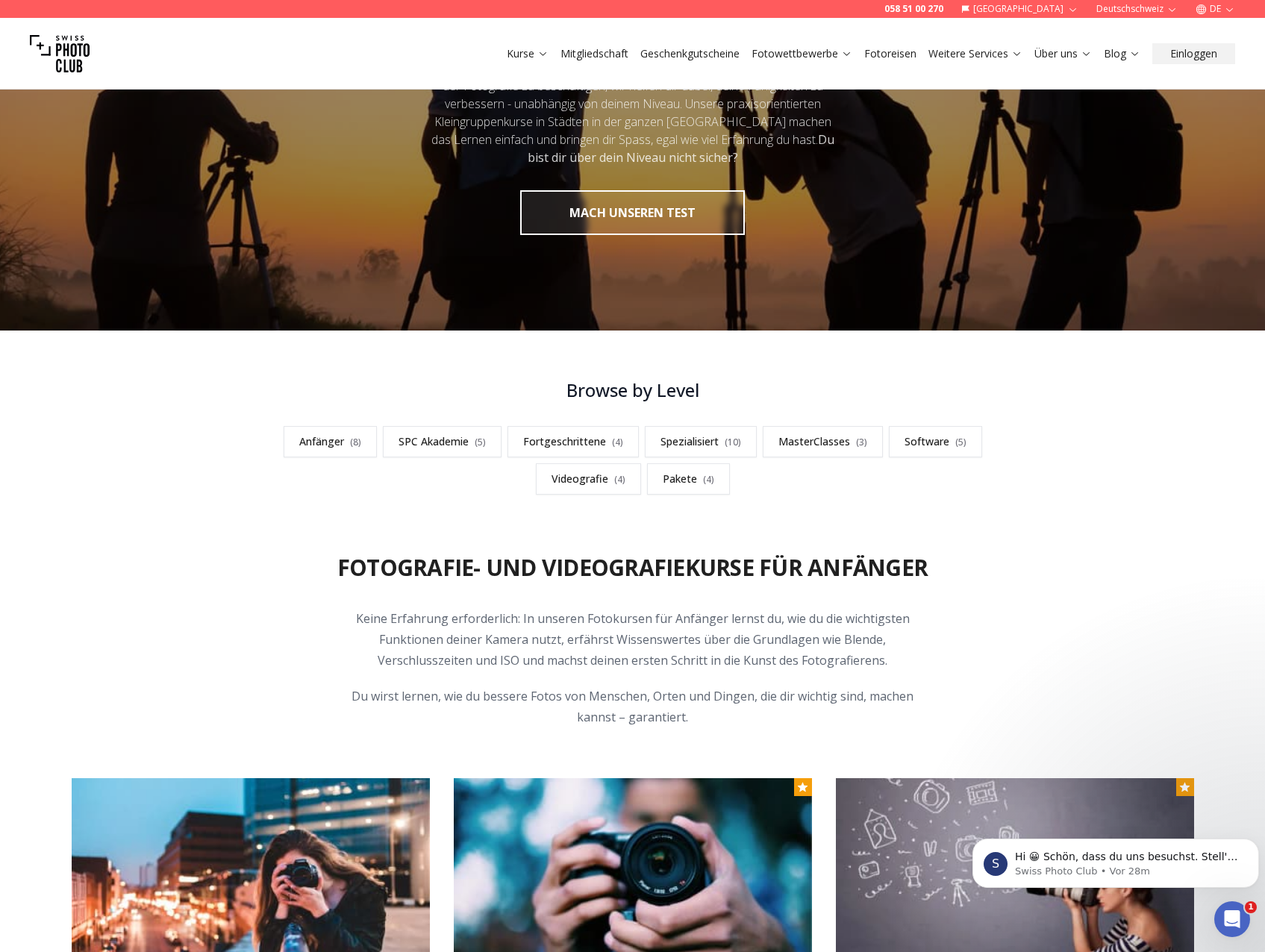
scroll to position [224, 0]
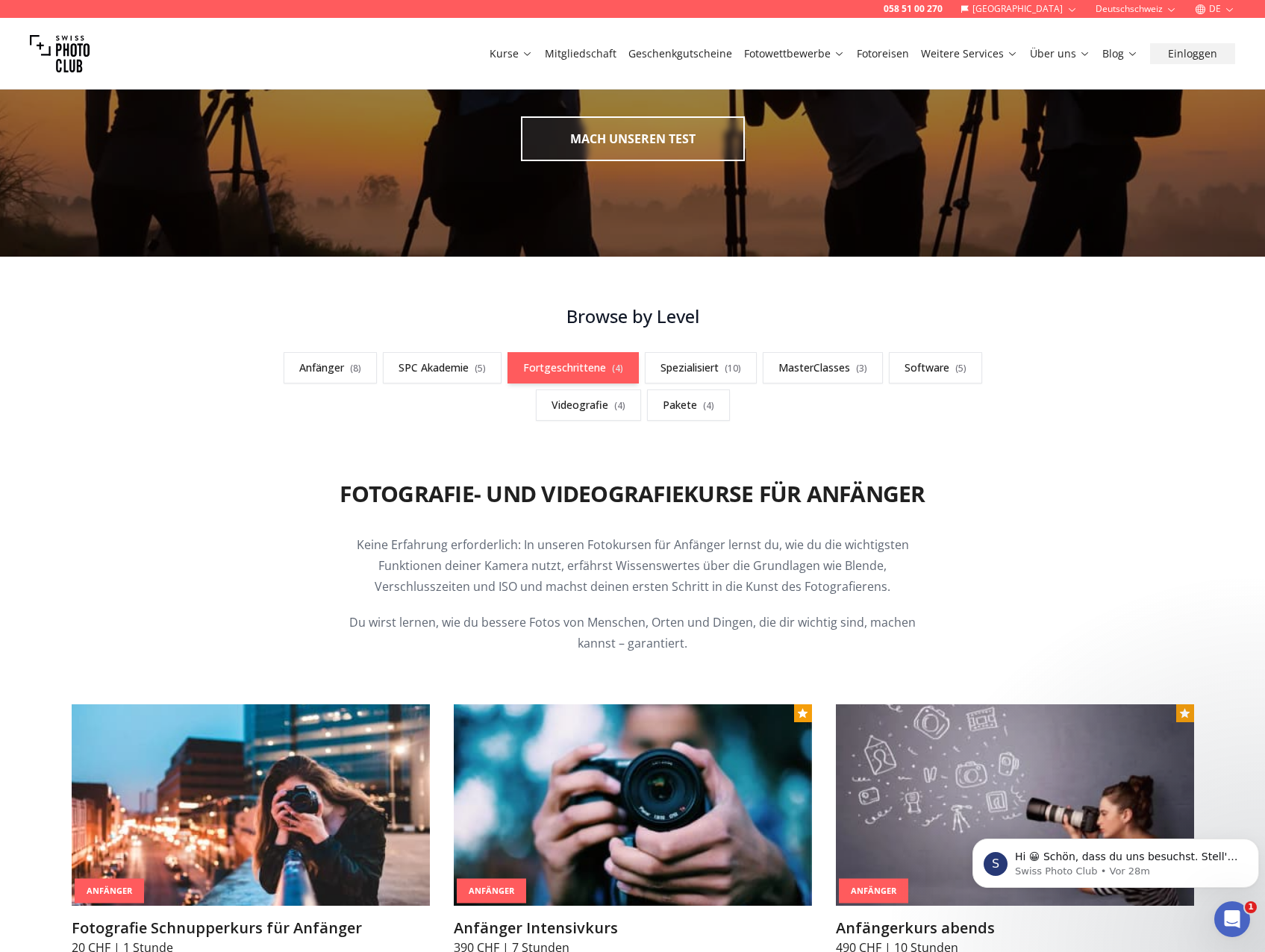
click at [598, 367] on link "Fortgeschrittene ( 4 )" at bounding box center [573, 368] width 131 height 31
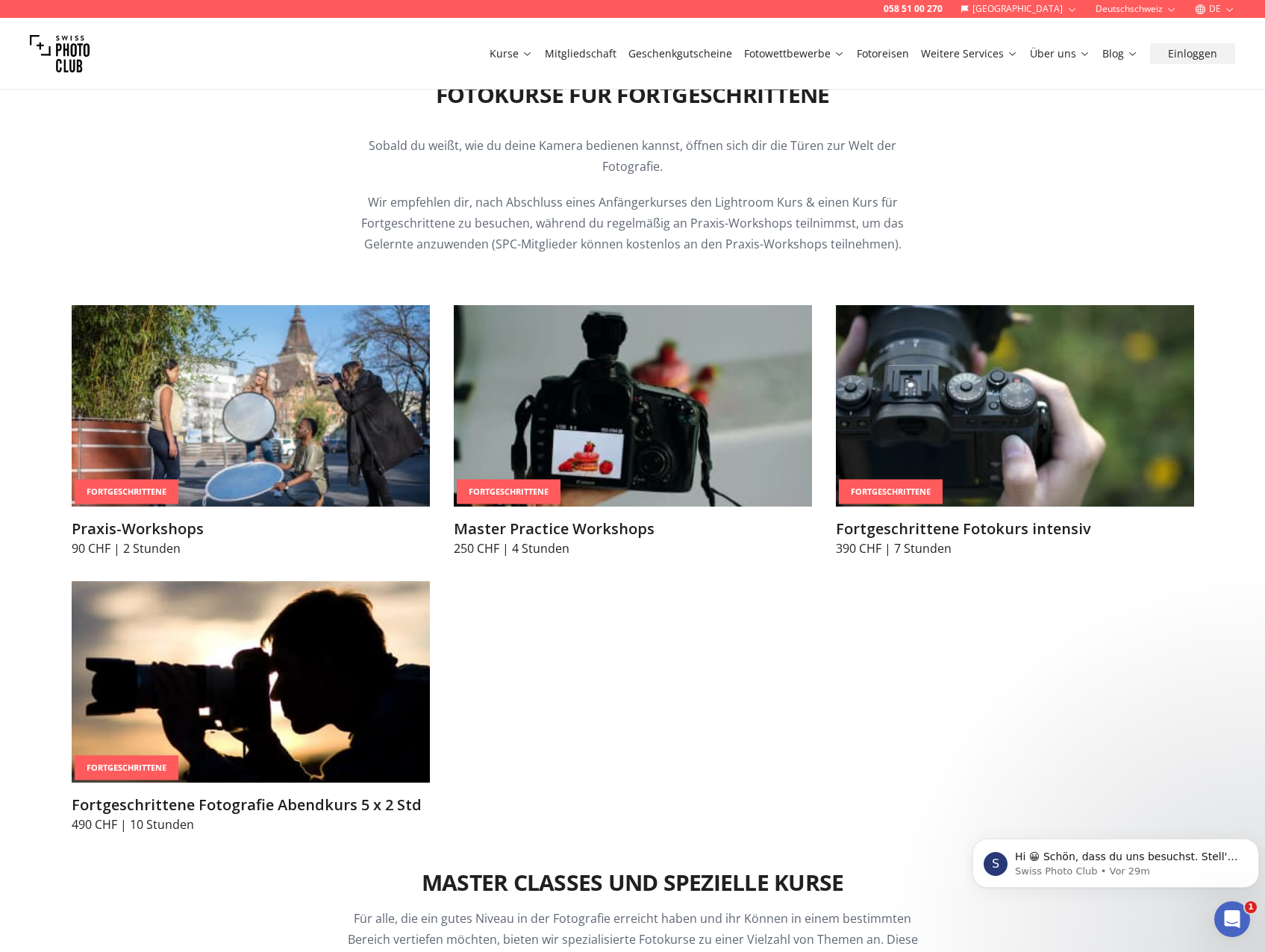
scroll to position [2449, 0]
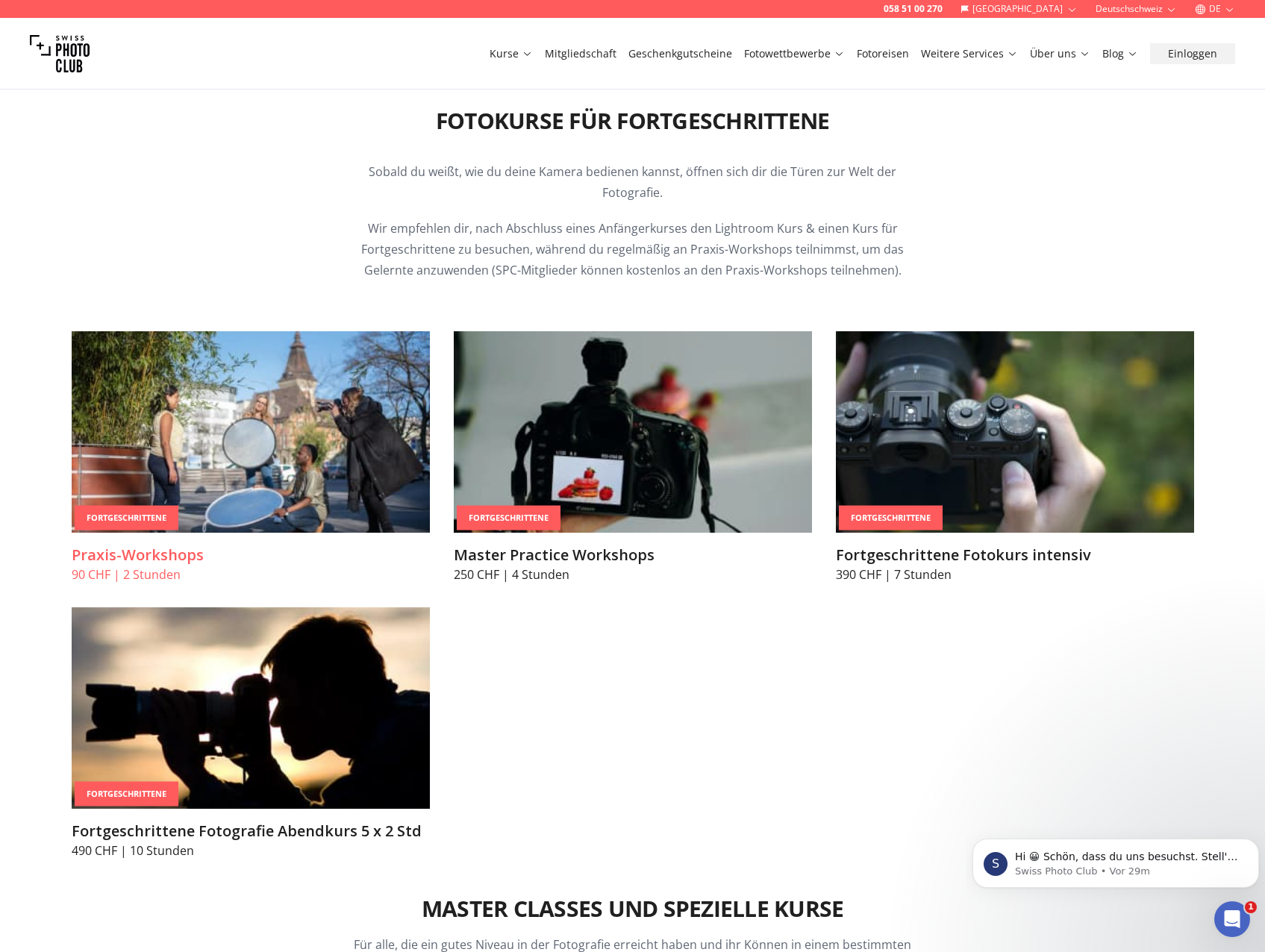
click at [235, 460] on img at bounding box center [251, 432] width 359 height 202
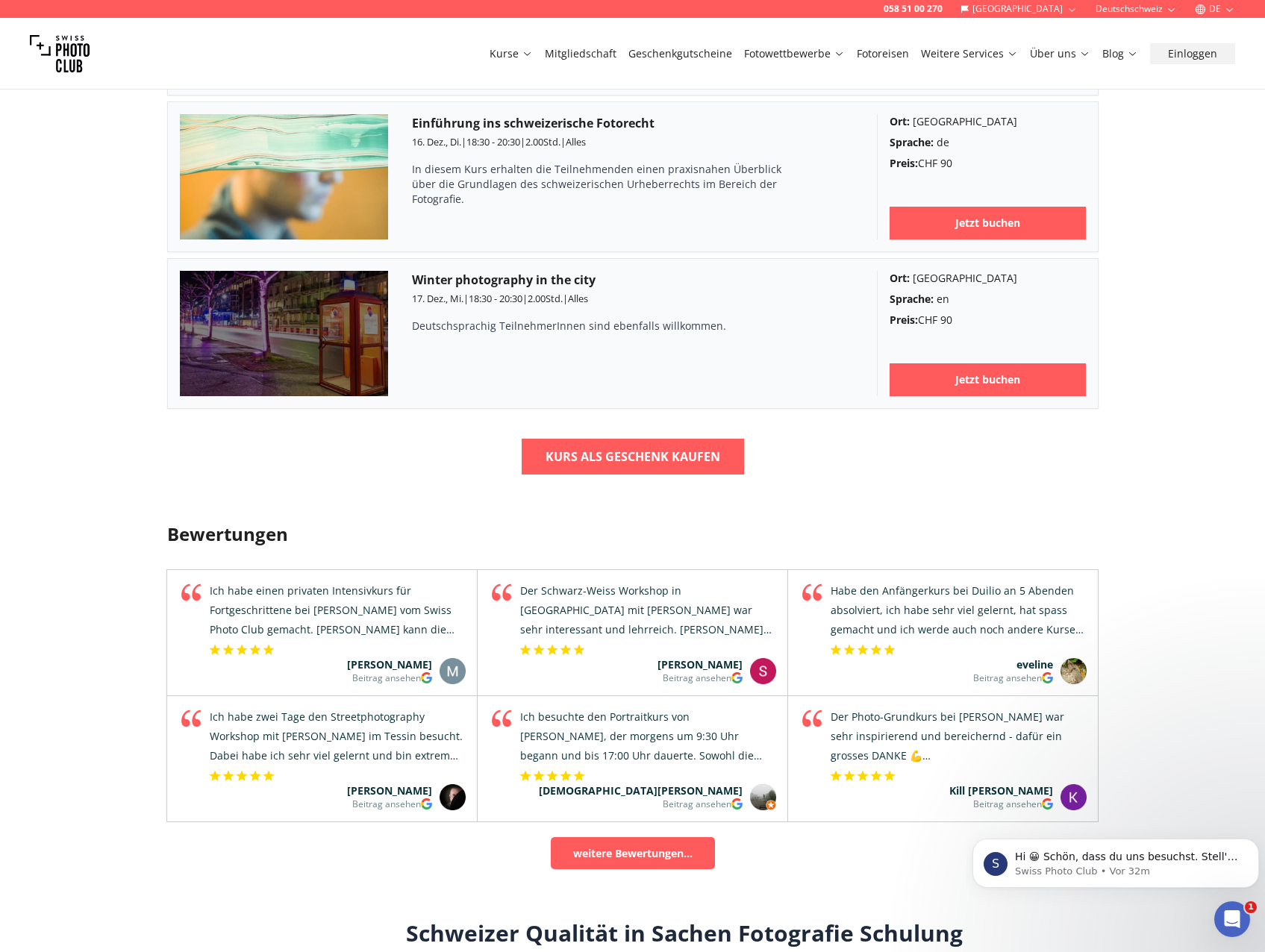
scroll to position [4926, 0]
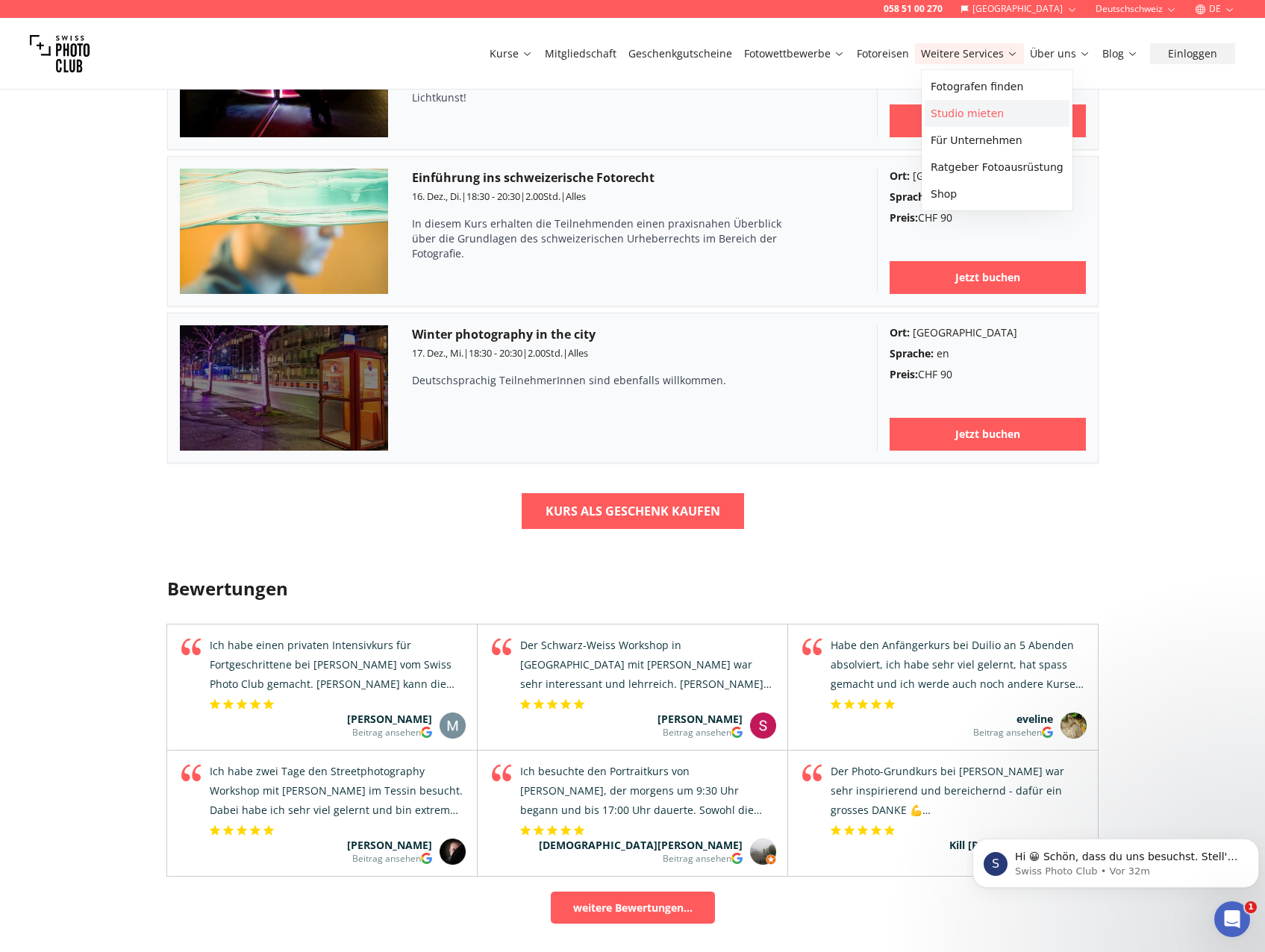
click at [971, 112] on link "Studio mieten" at bounding box center [996, 113] width 145 height 27
